Goal: Browse casually: Explore the website without a specific task or goal

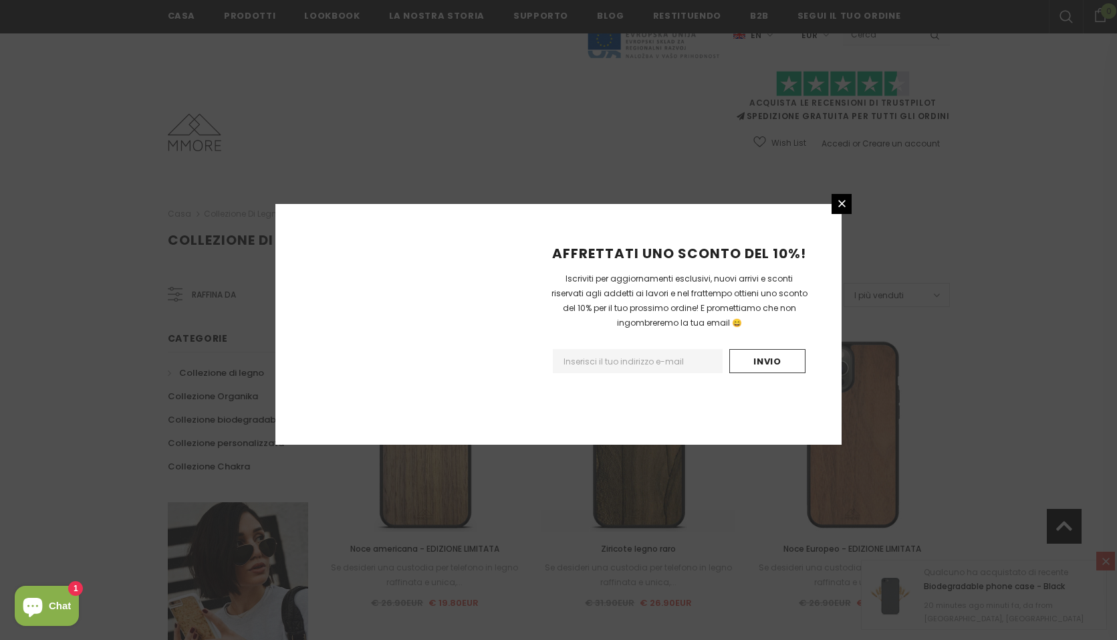
scroll to position [1473, 0]
